Goal: Find specific page/section: Find specific page/section

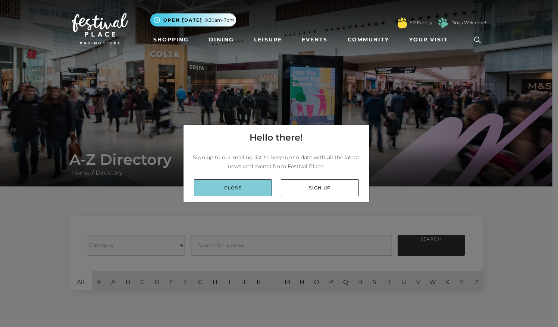
click at [252, 183] on link "Close" at bounding box center [233, 187] width 78 height 17
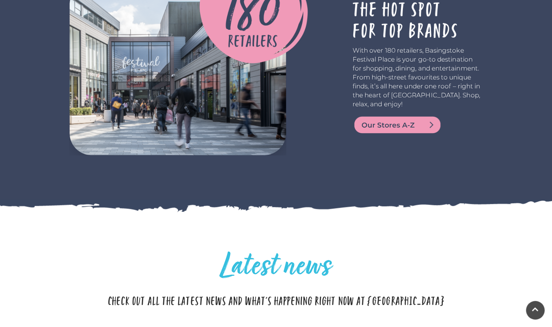
scroll to position [1338, 0]
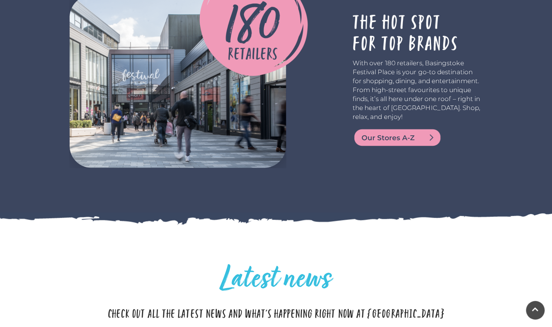
click at [423, 134] on span "Our Stores A-Z" at bounding box center [407, 138] width 90 height 10
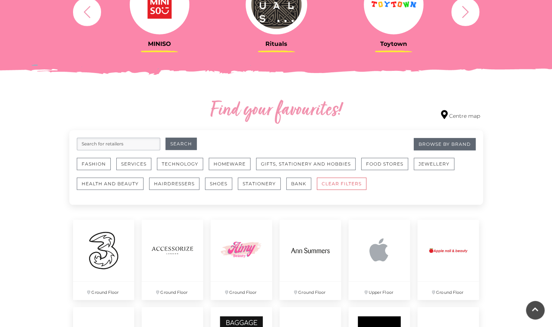
scroll to position [341, 0]
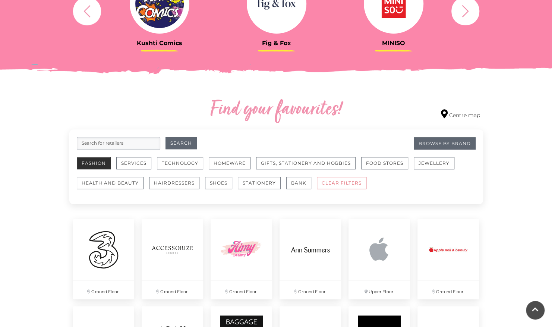
click at [85, 168] on button "Fashion" at bounding box center [94, 163] width 34 height 12
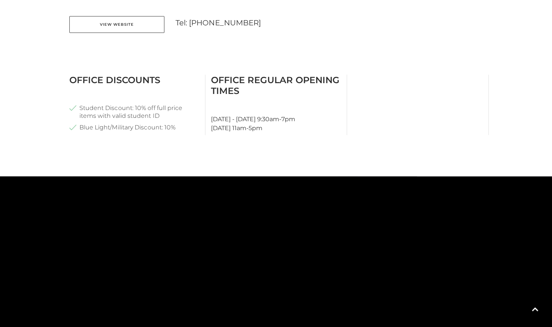
scroll to position [408, 0]
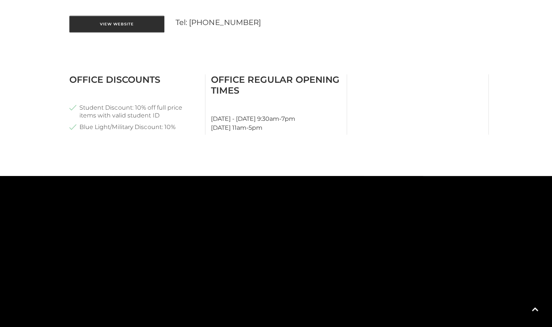
click at [115, 21] on link "View Website" at bounding box center [116, 24] width 95 height 17
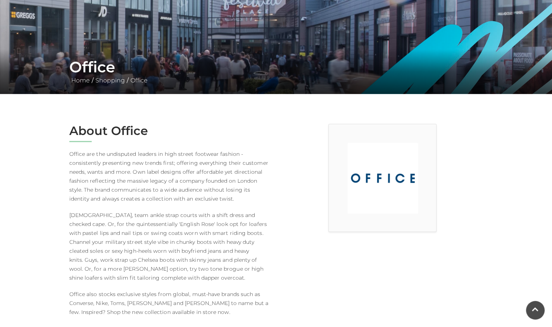
scroll to position [93, 0]
